Goal: Book appointment/travel/reservation

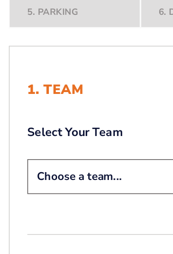
scroll to position [135, 0]
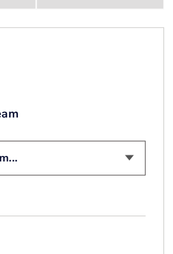
click at [80, 162] on select "Choose a team... [US_STATE] Wildcats [US_STATE] State Buckeyes [US_STATE] Tar H…" at bounding box center [86, 173] width 139 height 22
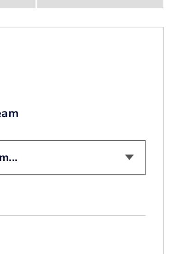
select select "20108"
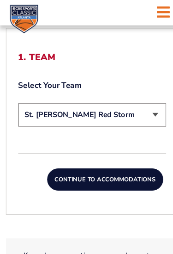
scroll to position [253, 0]
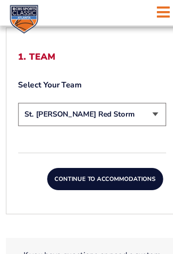
click at [119, 172] on button "Continue To Accommodations" at bounding box center [98, 168] width 109 height 21
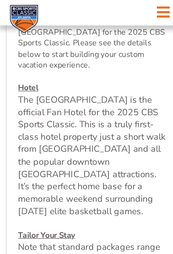
scroll to position [314, 0]
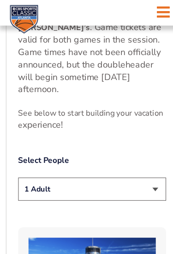
click at [147, 166] on select "1 Adult 2 Adults 3 Adults 4 Adults 2 Adults + 1 Child 2 Adults + 2 Children 2 A…" at bounding box center [86, 177] width 139 height 22
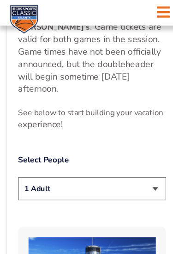
select select "2 Adults"
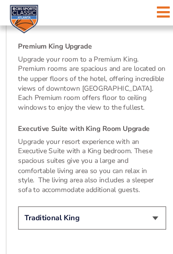
scroll to position [1563, 0]
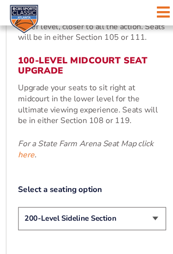
scroll to position [432, 0]
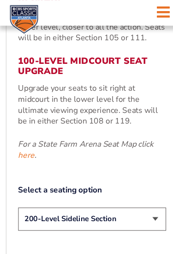
click at [145, 203] on select "200-Level Sideline Section 100-Level Corner Seat Upgrade (+$120 per person) 100…" at bounding box center [86, 206] width 139 height 22
select select "100-Level Midcourt Seat Upgrade"
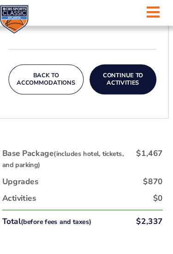
scroll to position [626, 0]
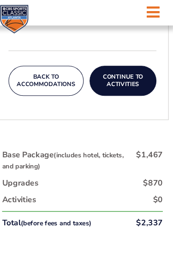
click at [123, 63] on button "Continue To Activities" at bounding box center [124, 76] width 63 height 28
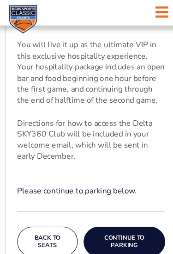
scroll to position [354, 0]
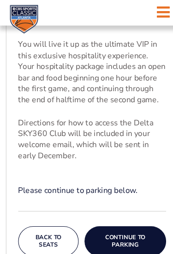
click at [51, 212] on button "Back To Seats" at bounding box center [45, 226] width 57 height 28
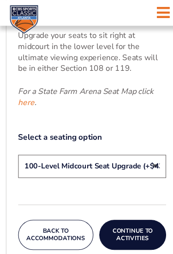
scroll to position [478, 0]
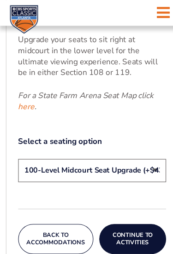
click at [135, 84] on em "For a State Farm Arena Seat Map click here ." at bounding box center [80, 94] width 127 height 20
click at [30, 95] on link "here" at bounding box center [24, 100] width 15 height 10
